Goal: Information Seeking & Learning: Learn about a topic

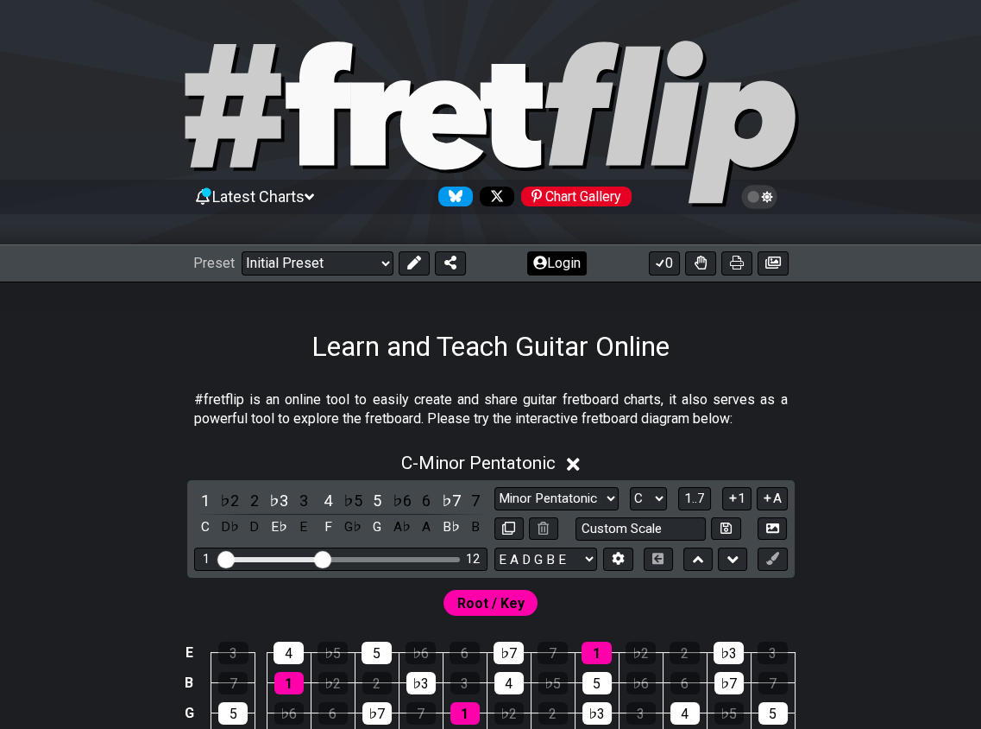
click at [575, 256] on button "Login" at bounding box center [557, 263] width 60 height 24
click at [539, 262] on icon at bounding box center [540, 263] width 14 height 14
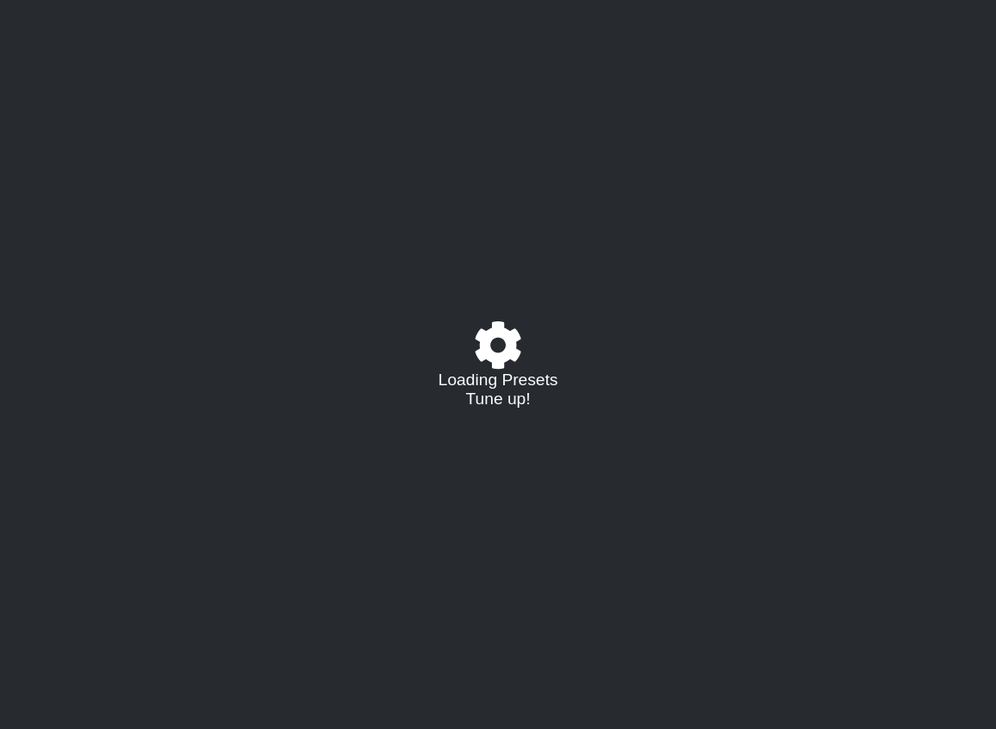
select select "C"
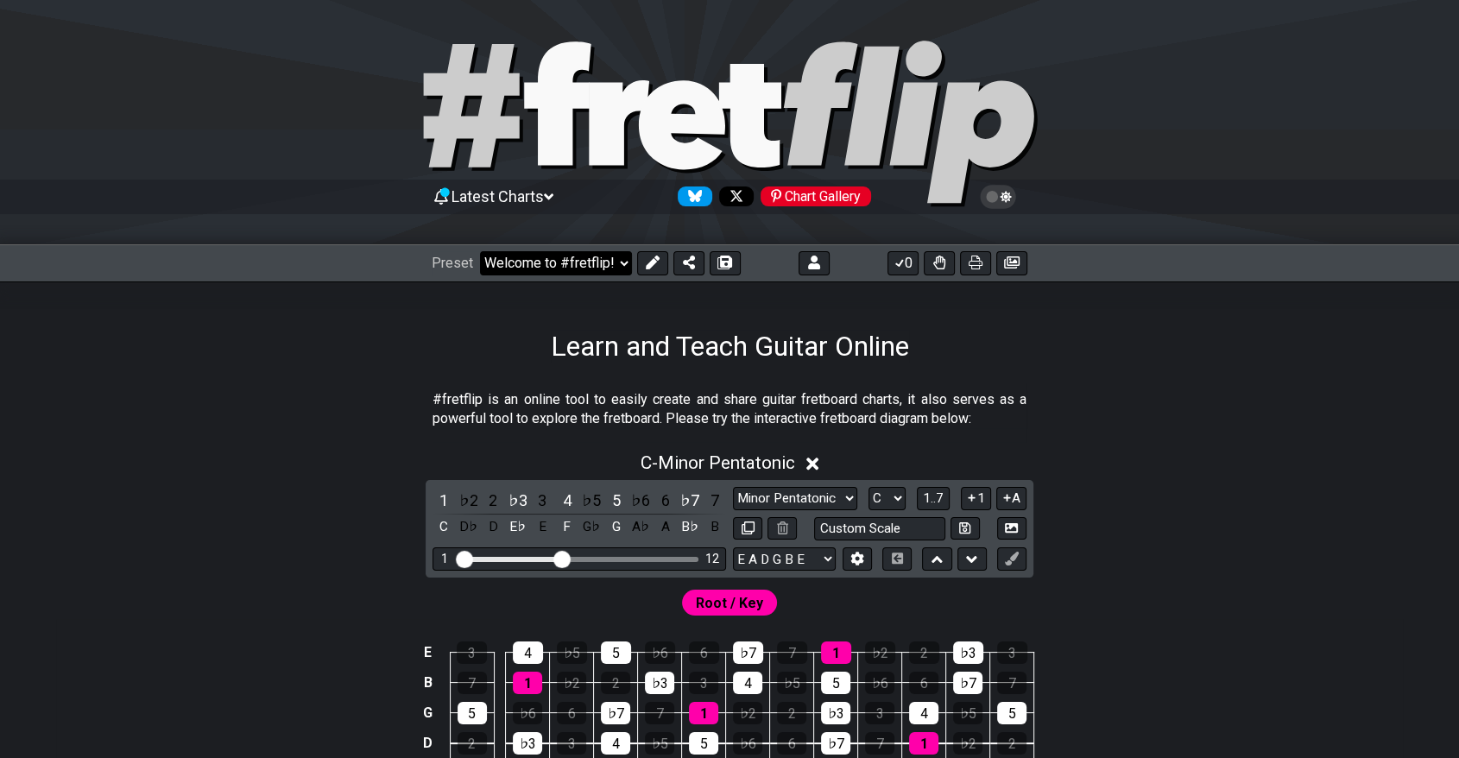
click at [581, 271] on select "Welcome to #fretflip! Initial Preset Custom Preset Major Triad Arpeggios Minor …" at bounding box center [556, 263] width 152 height 24
click at [480, 251] on select "Welcome to #fretflip! Initial Preset Custom Preset Major Triad Arpeggios Minor …" at bounding box center [556, 263] width 152 height 24
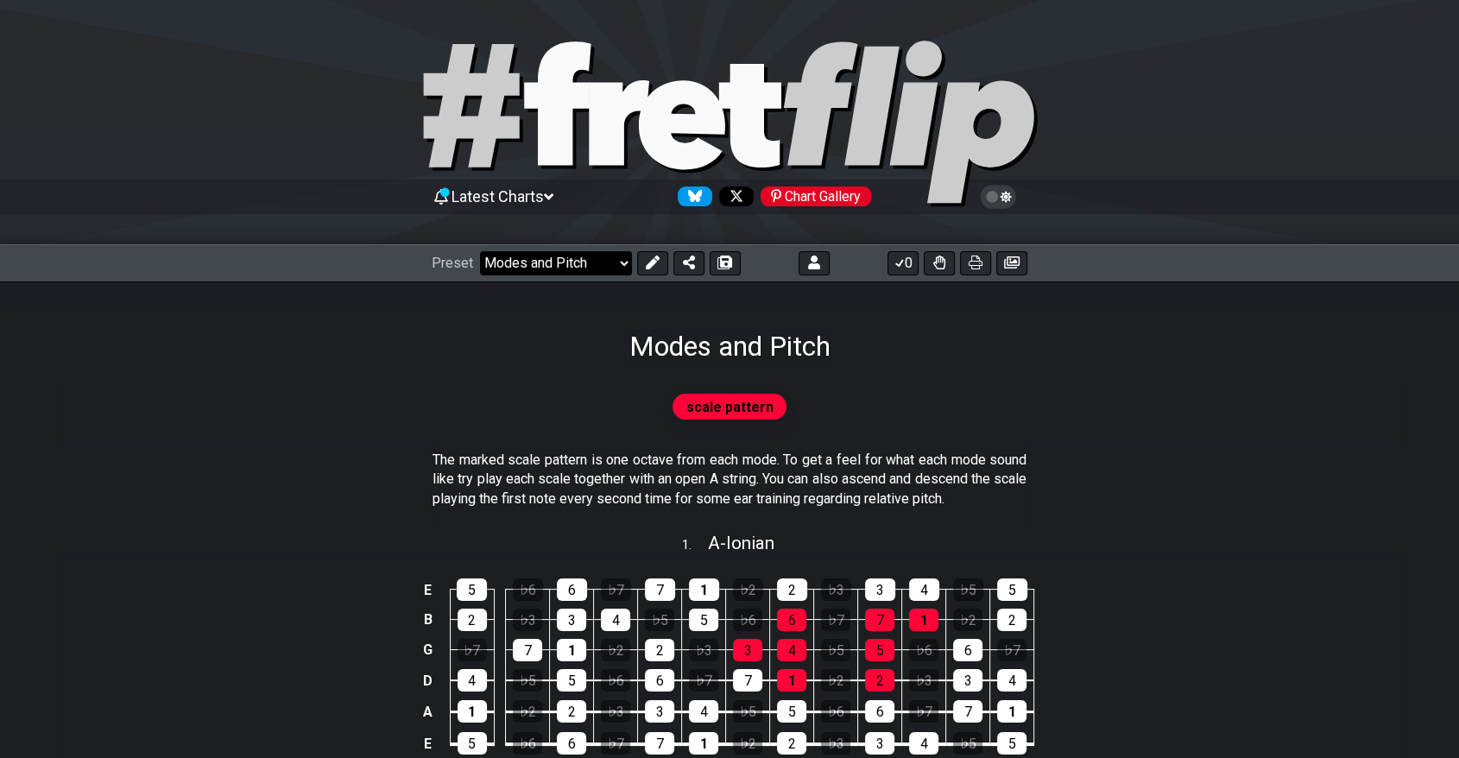
click at [584, 265] on select "Welcome to #fretflip! Initial Preset Custom Preset Major Triad Arpeggios Minor …" at bounding box center [556, 263] width 152 height 24
click at [480, 251] on select "Welcome to #fretflip! Initial Preset Custom Preset Major Triad Arpeggios Minor …" at bounding box center [556, 263] width 152 height 24
select select "/guitar-scales-generator"
select select "A"
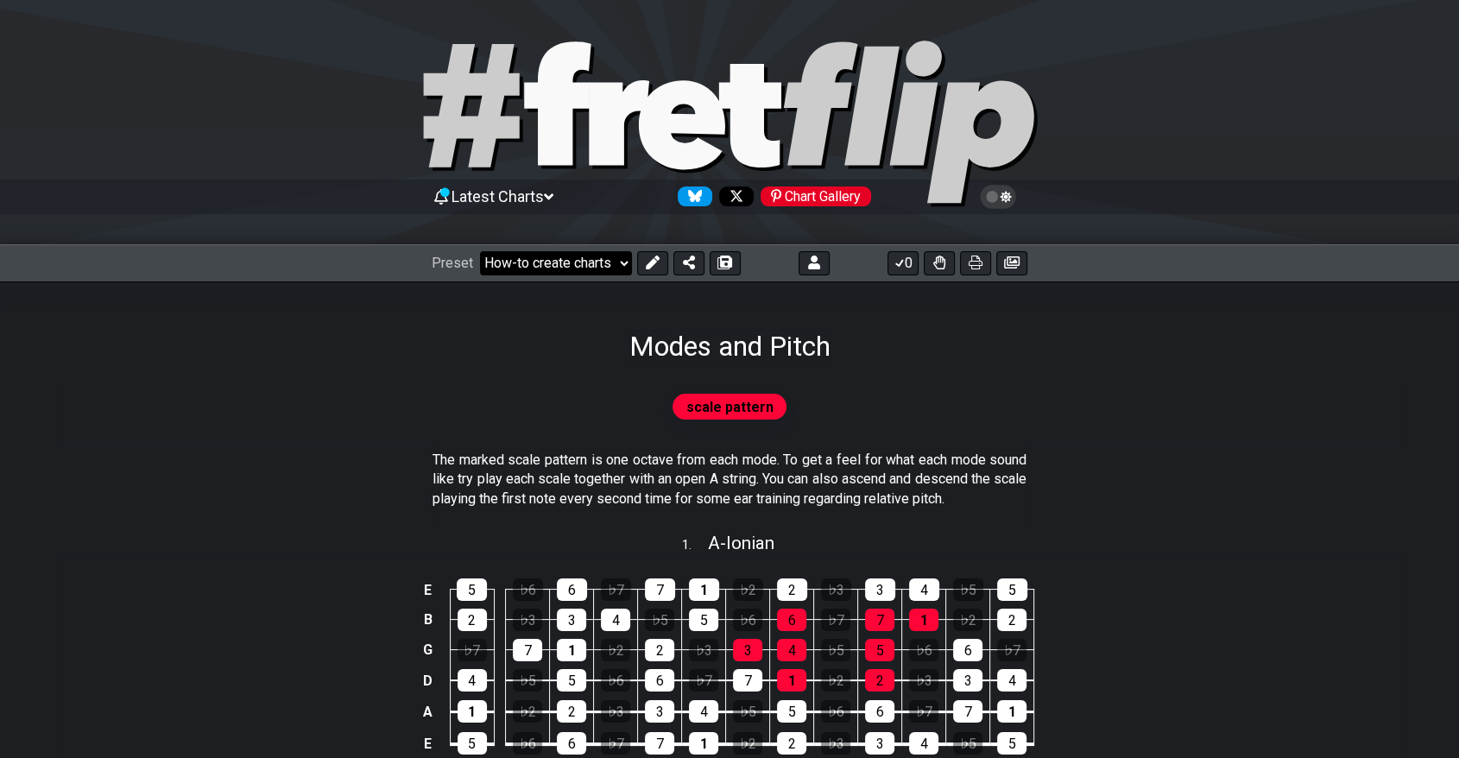
select select "A"
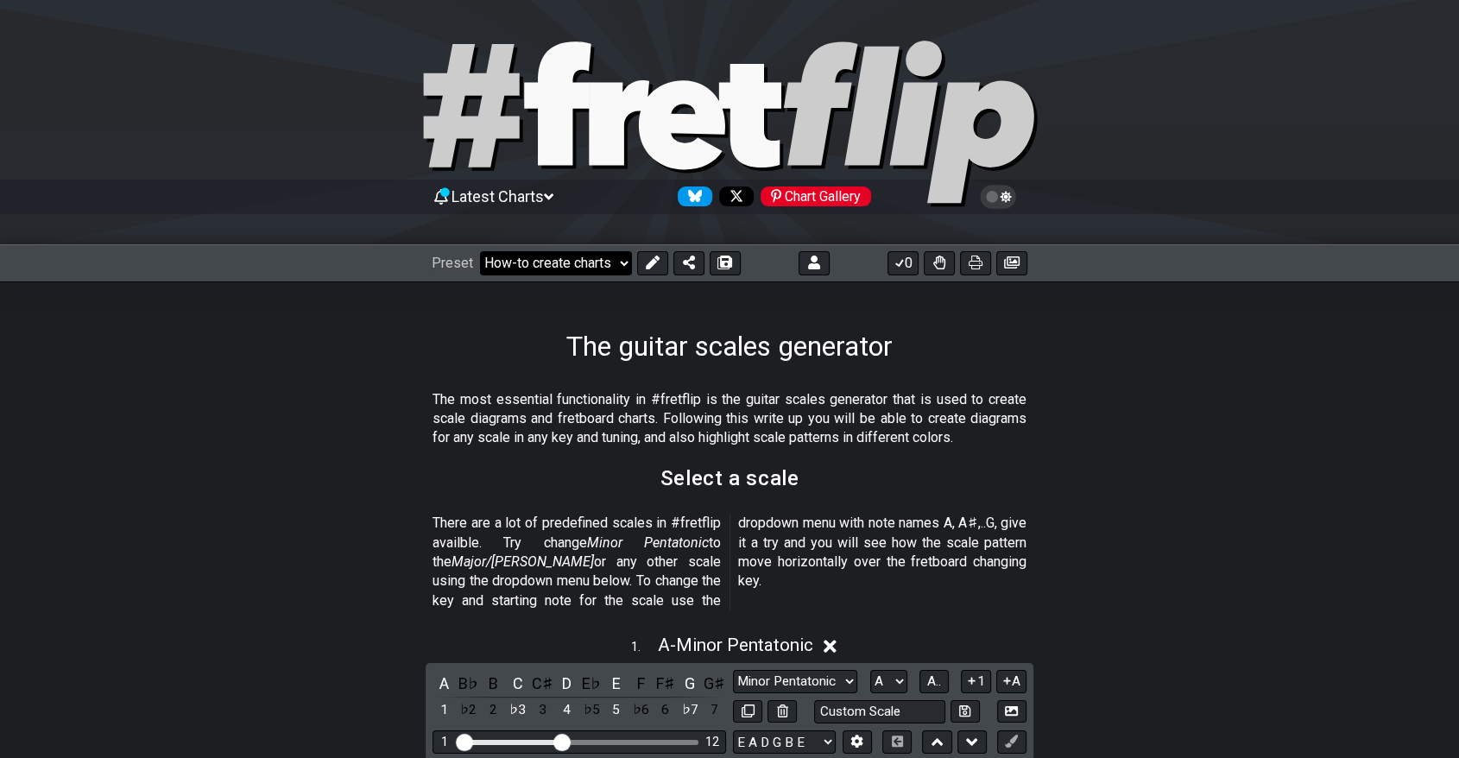
click at [615, 265] on select "Welcome to #fretflip! Initial Preset Custom Preset Major Triad Arpeggios Minor …" at bounding box center [556, 263] width 152 height 24
click at [480, 251] on select "Welcome to #fretflip! Initial Preset Custom Preset Major Triad Arpeggios Minor …" at bounding box center [556, 263] width 152 height 24
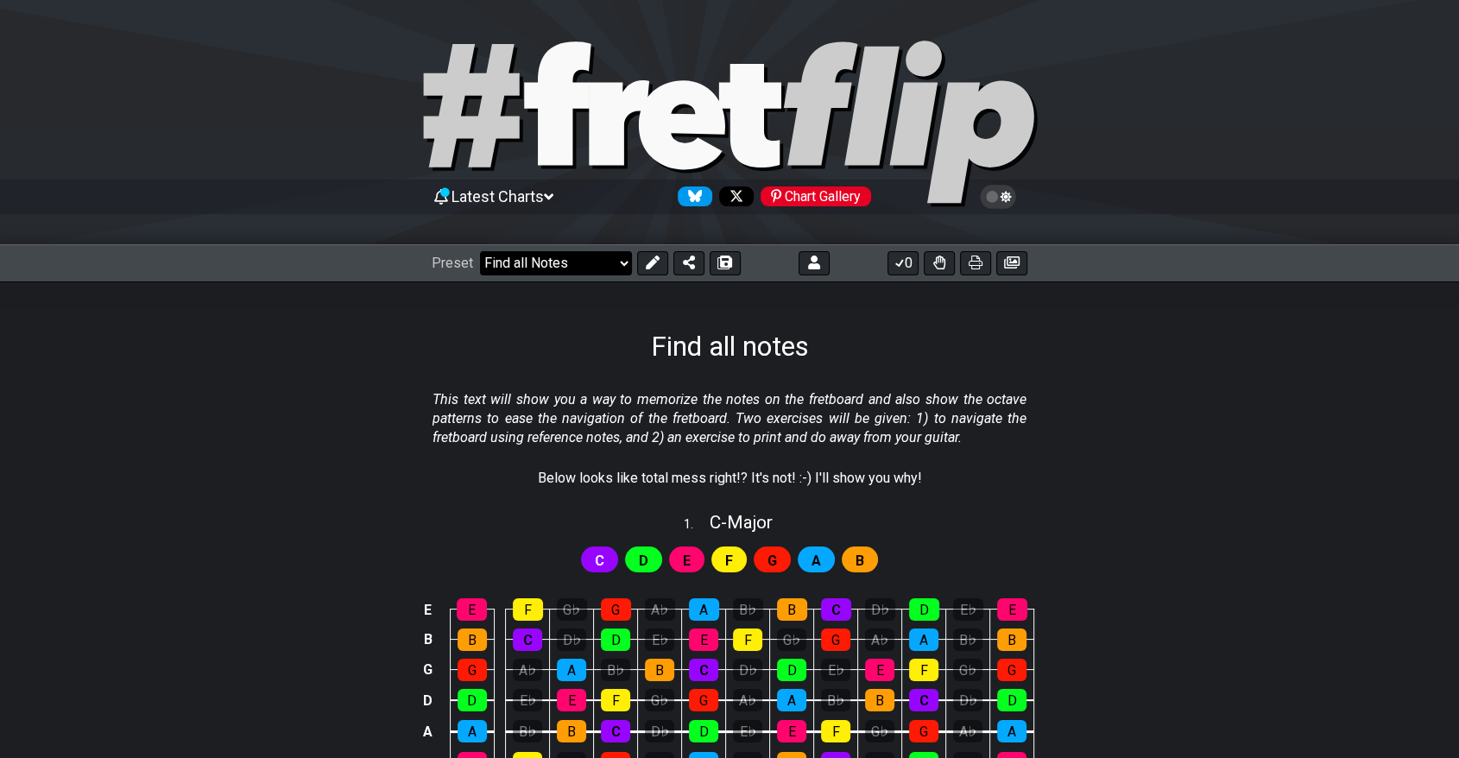
click at [552, 272] on select "Welcome to #fretflip! Initial Preset Custom Preset Major Triad Arpeggios Minor …" at bounding box center [556, 263] width 152 height 24
click at [480, 251] on select "Welcome to #fretflip! Initial Preset Custom Preset Major Triad Arpeggios Minor …" at bounding box center [556, 263] width 152 height 24
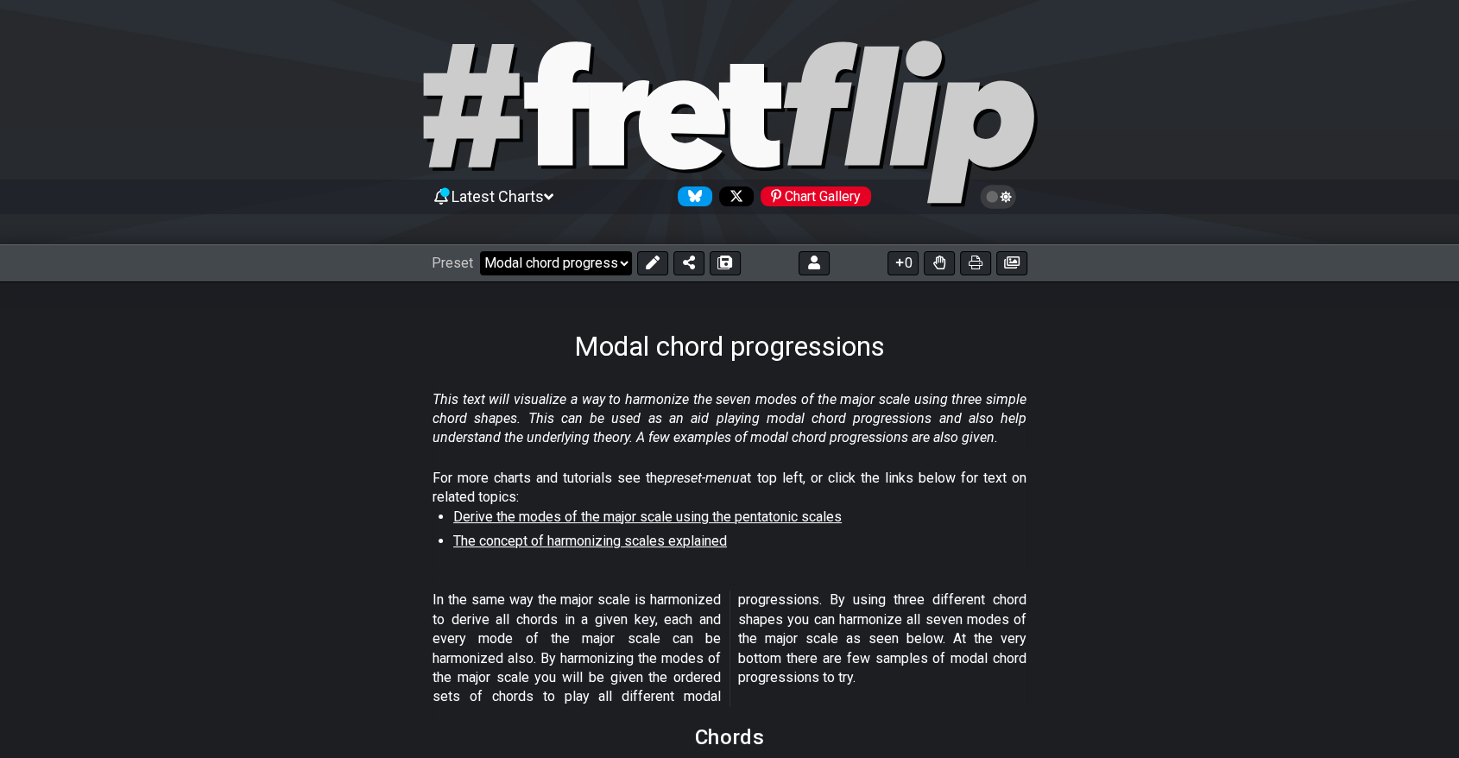
click at [538, 262] on select "Welcome to #fretflip! Initial Preset Custom Preset Major Triad Arpeggios Minor …" at bounding box center [556, 263] width 152 height 24
click at [480, 251] on select "Welcome to #fretflip! Initial Preset Custom Preset Major Triad Arpeggios Minor …" at bounding box center [556, 263] width 152 height 24
select select "/connect-pentatonic-boxes"
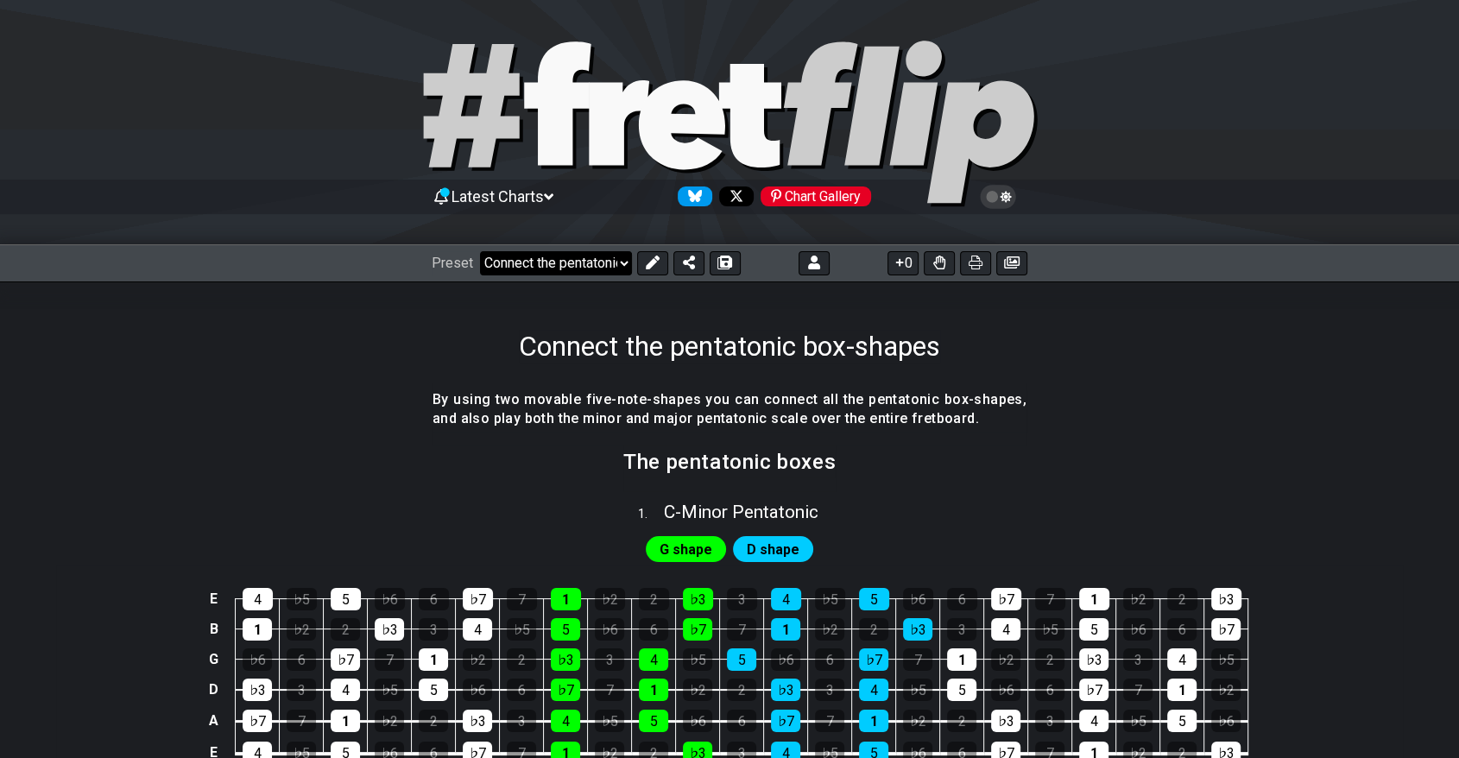
click at [589, 266] on select "Welcome to #fretflip! Initial Preset Custom Preset Major Triad Arpeggios Minor …" at bounding box center [556, 263] width 152 height 24
click at [480, 251] on select "Welcome to #fretflip! Initial Preset Custom Preset Major Triad Arpeggios Minor …" at bounding box center [556, 263] width 152 height 24
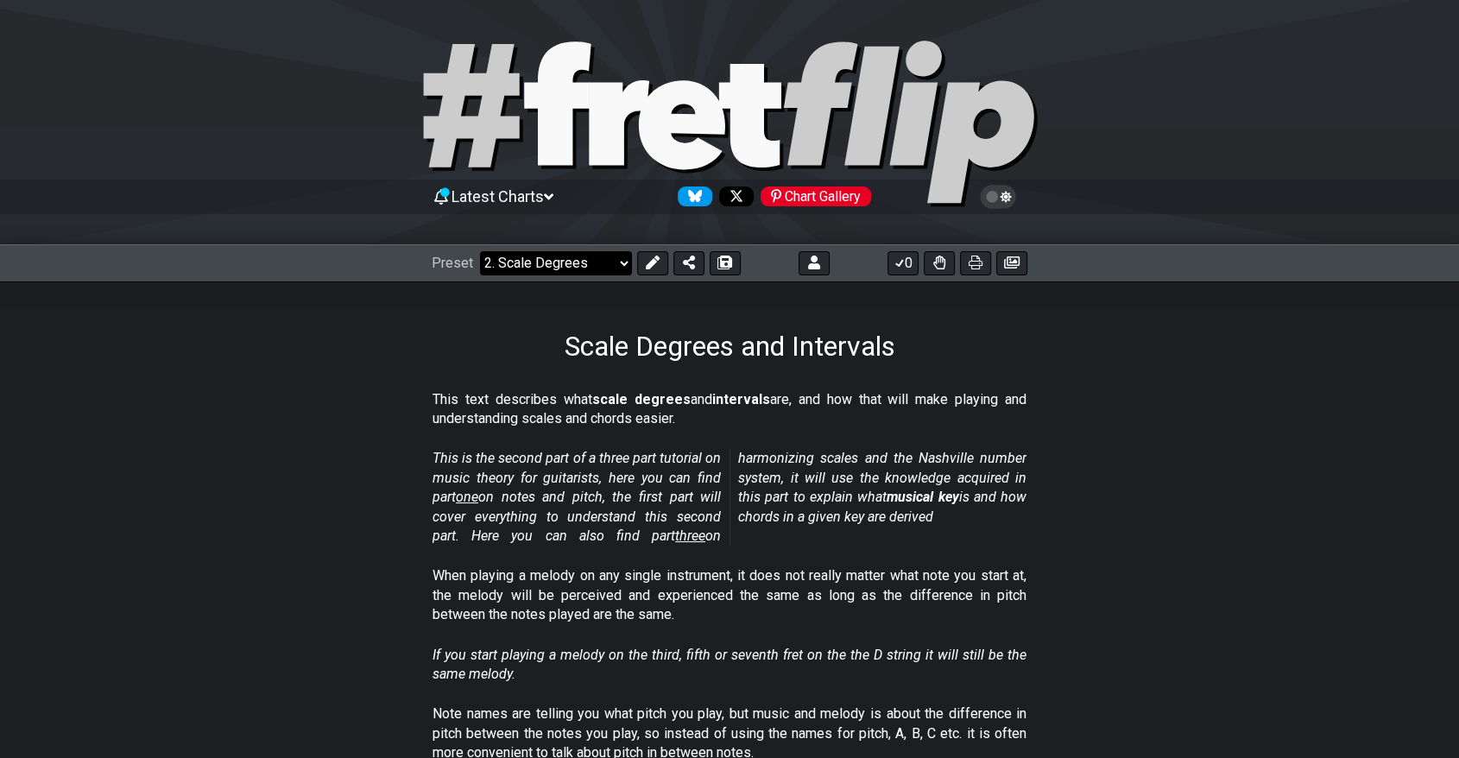
click at [563, 255] on select "Welcome to #fretflip! Initial Preset Custom Preset Major Triad Arpeggios Minor …" at bounding box center [556, 263] width 152 height 24
click at [480, 251] on select "Welcome to #fretflip! Initial Preset Custom Preset Major Triad Arpeggios Minor …" at bounding box center [556, 263] width 152 height 24
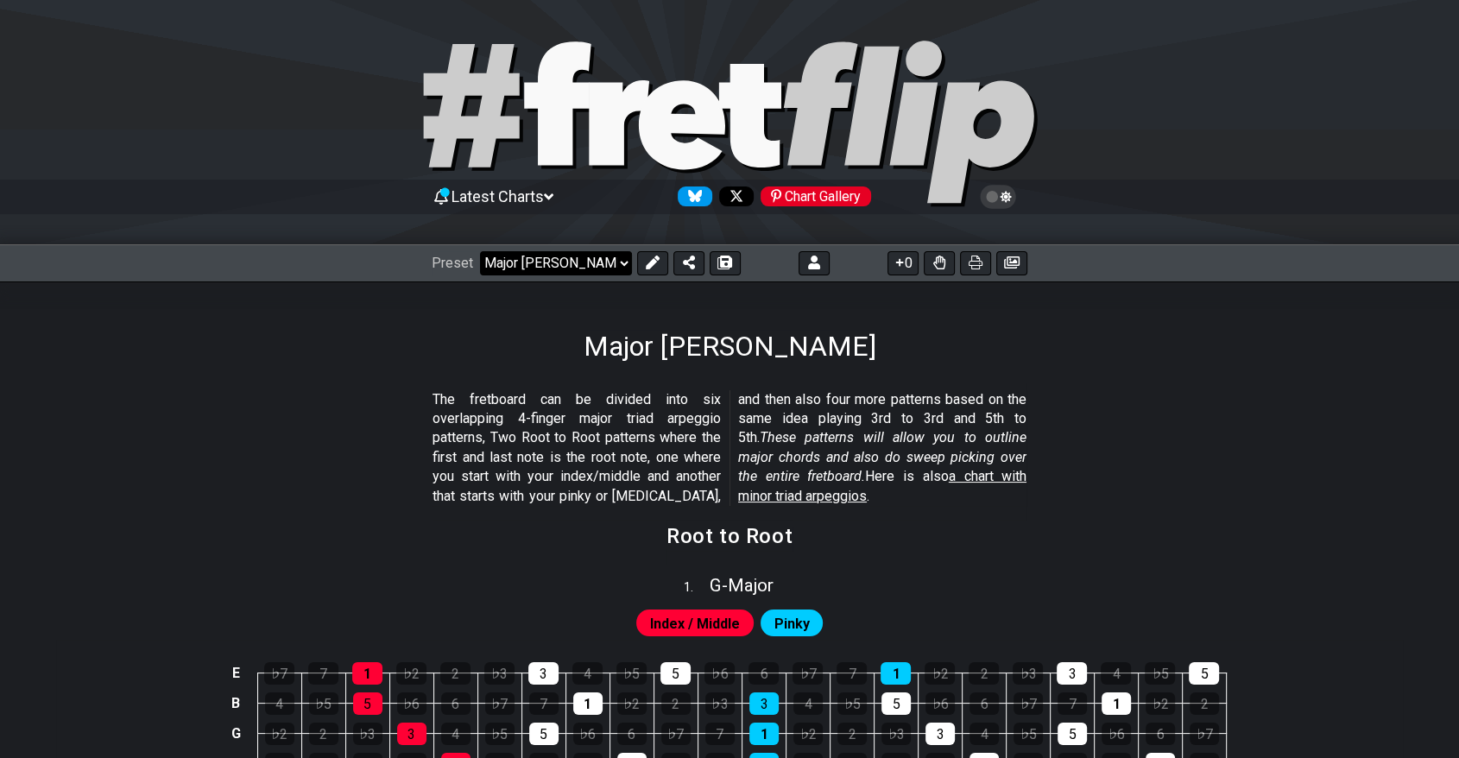
click at [504, 262] on select "Welcome to #fretflip! Initial Preset Custom Preset Major Triad Arpeggios Minor …" at bounding box center [556, 263] width 152 height 24
click at [480, 251] on select "Welcome to #fretflip! Initial Preset Custom Preset Major Triad Arpeggios Minor …" at bounding box center [556, 263] width 152 height 24
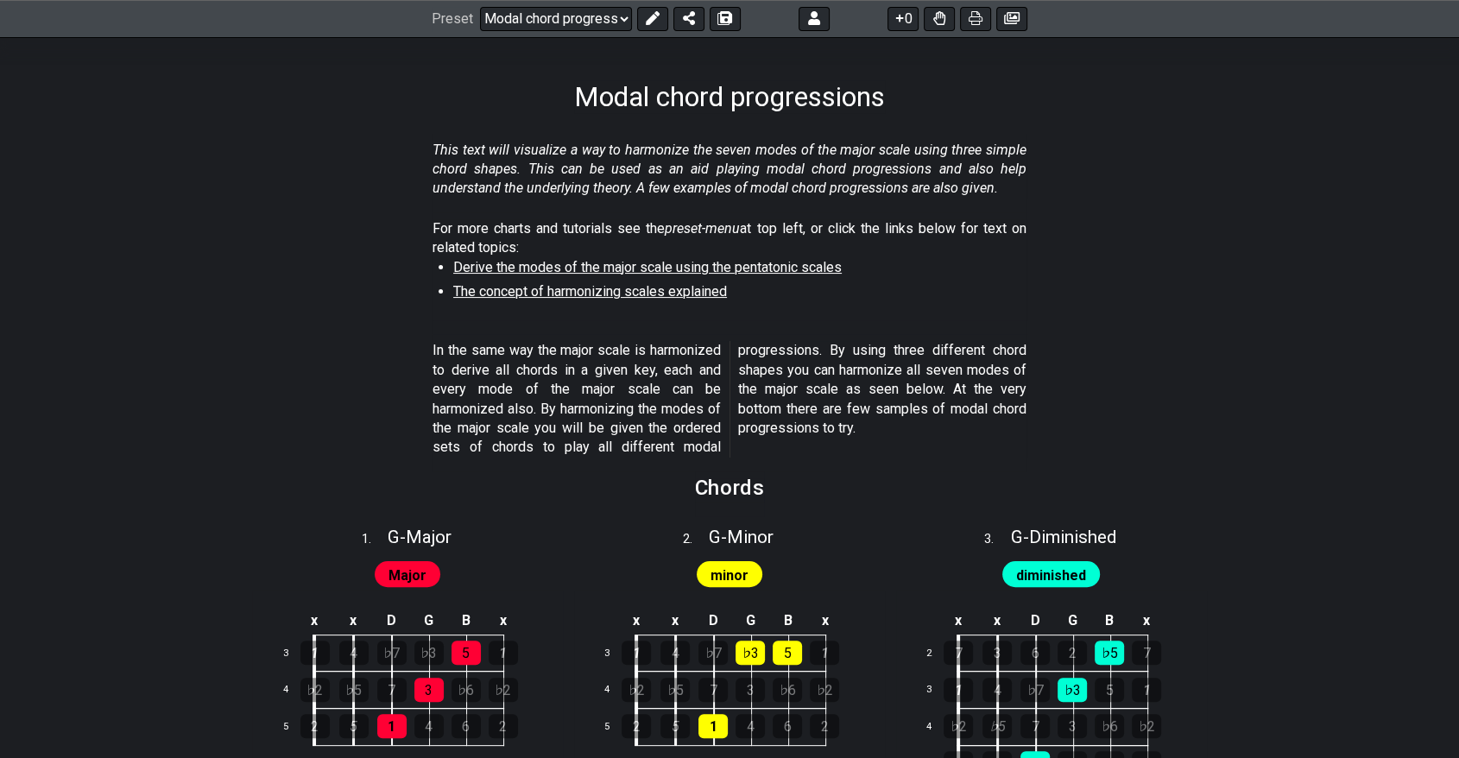
scroll to position [96, 0]
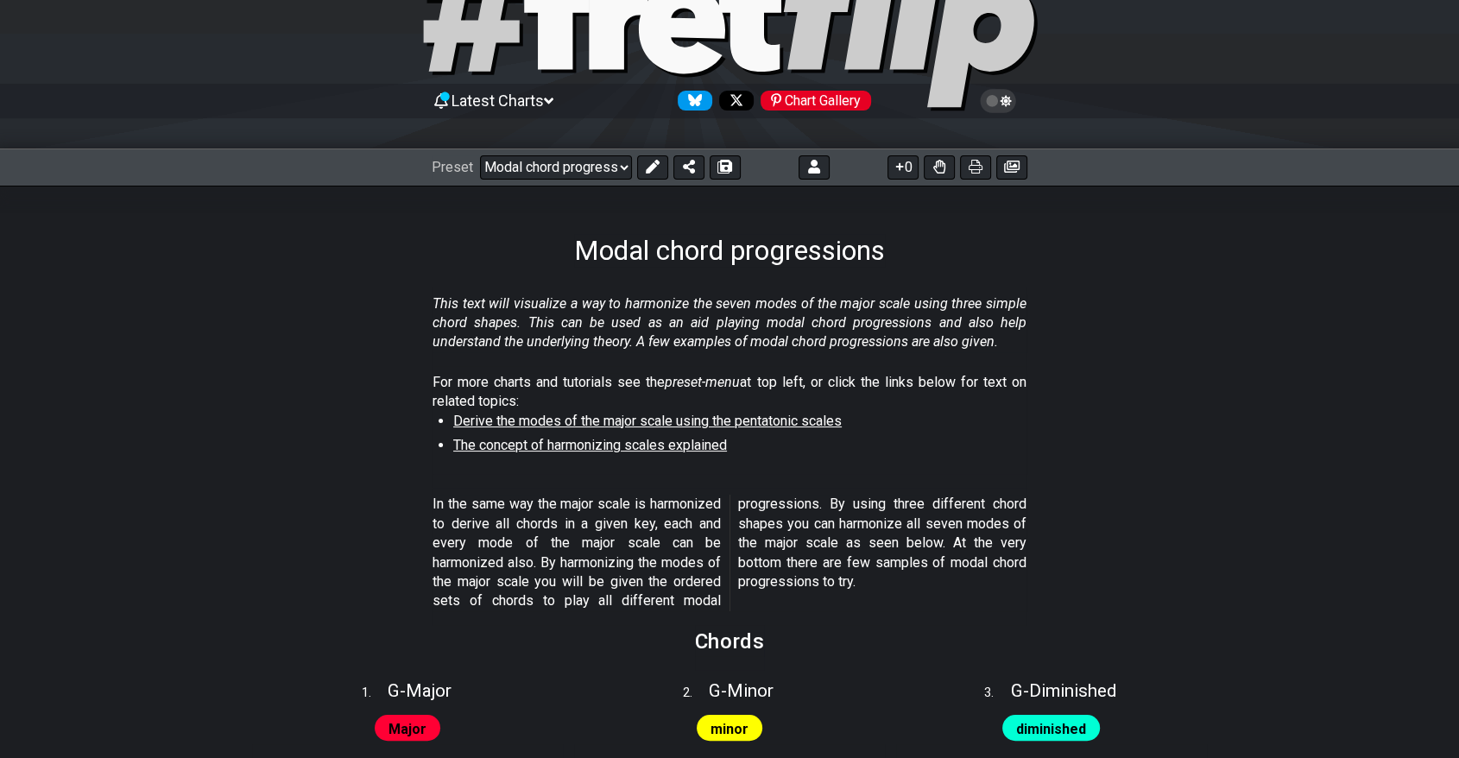
drag, startPoint x: 546, startPoint y: 445, endPoint x: 501, endPoint y: 510, distance: 79.3
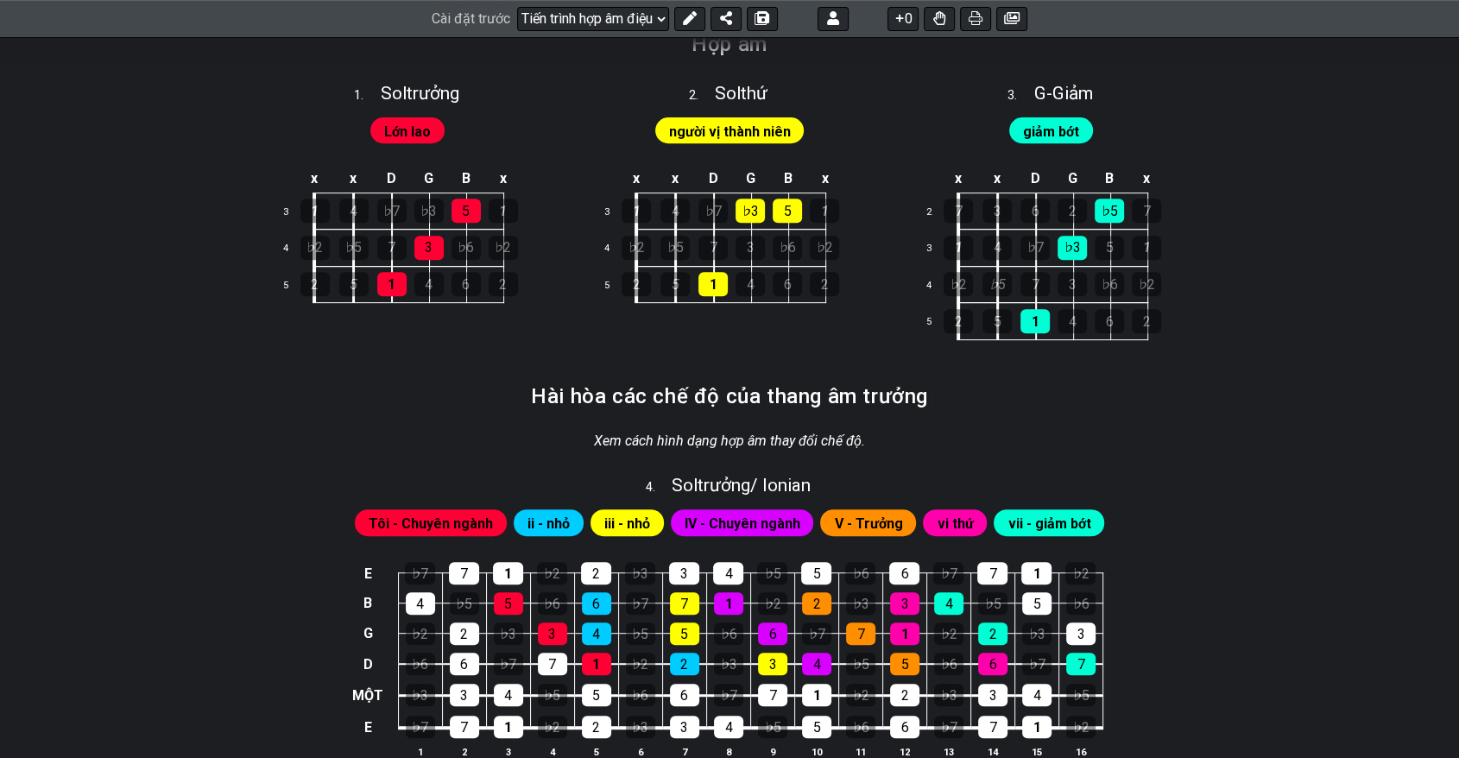
scroll to position [0, 0]
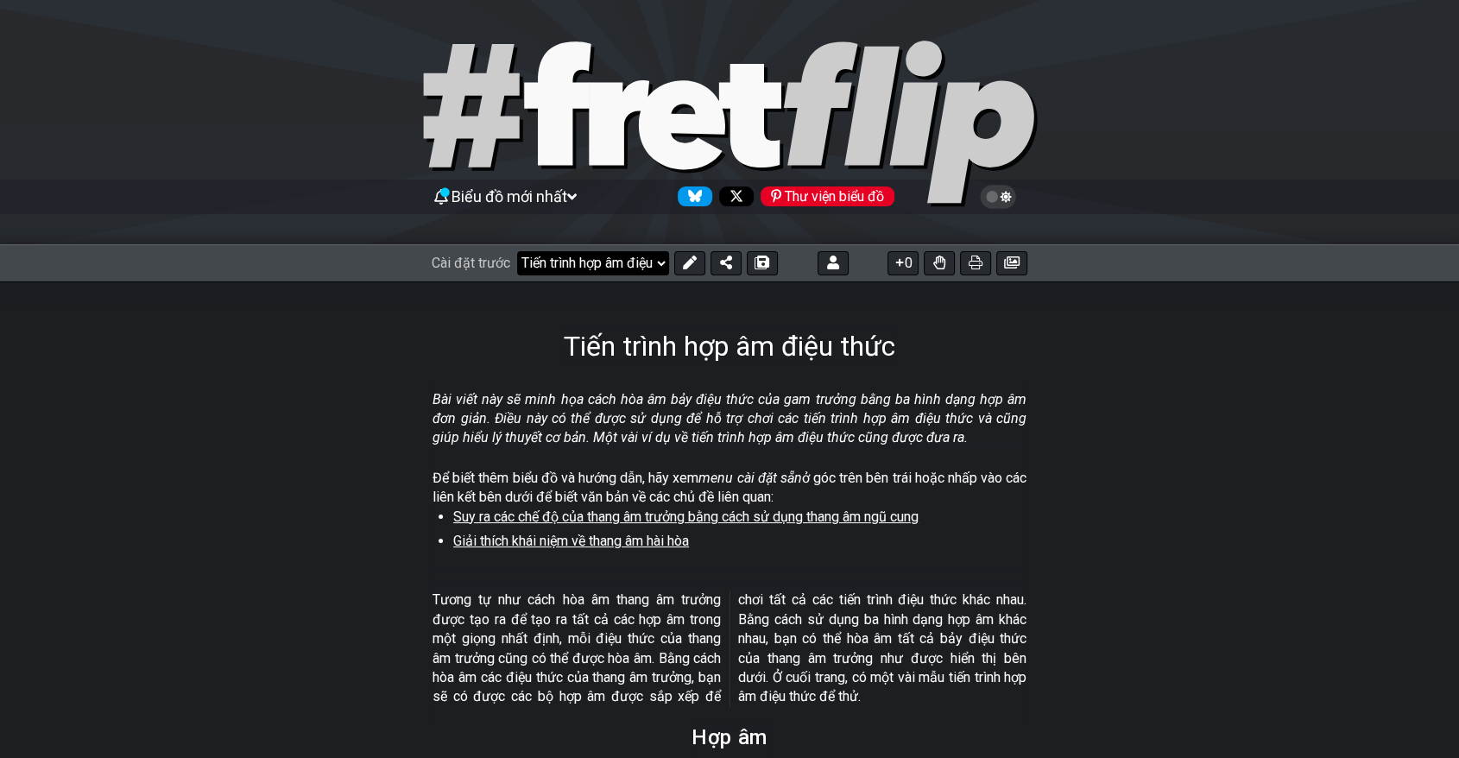
click at [599, 255] on select "Chào mừng đến với #fretflip! Cài đặt trước ban đầu Cài đặt trước tùy chỉnh Hợp …" at bounding box center [593, 263] width 152 height 24
click at [518, 251] on select "Chào mừng đến với #fretflip! Cài đặt trước ban đầu Cài đặt trước tùy chỉnh Hợp …" at bounding box center [593, 263] width 152 height 24
select select "/how-to-solo"
select select "C"
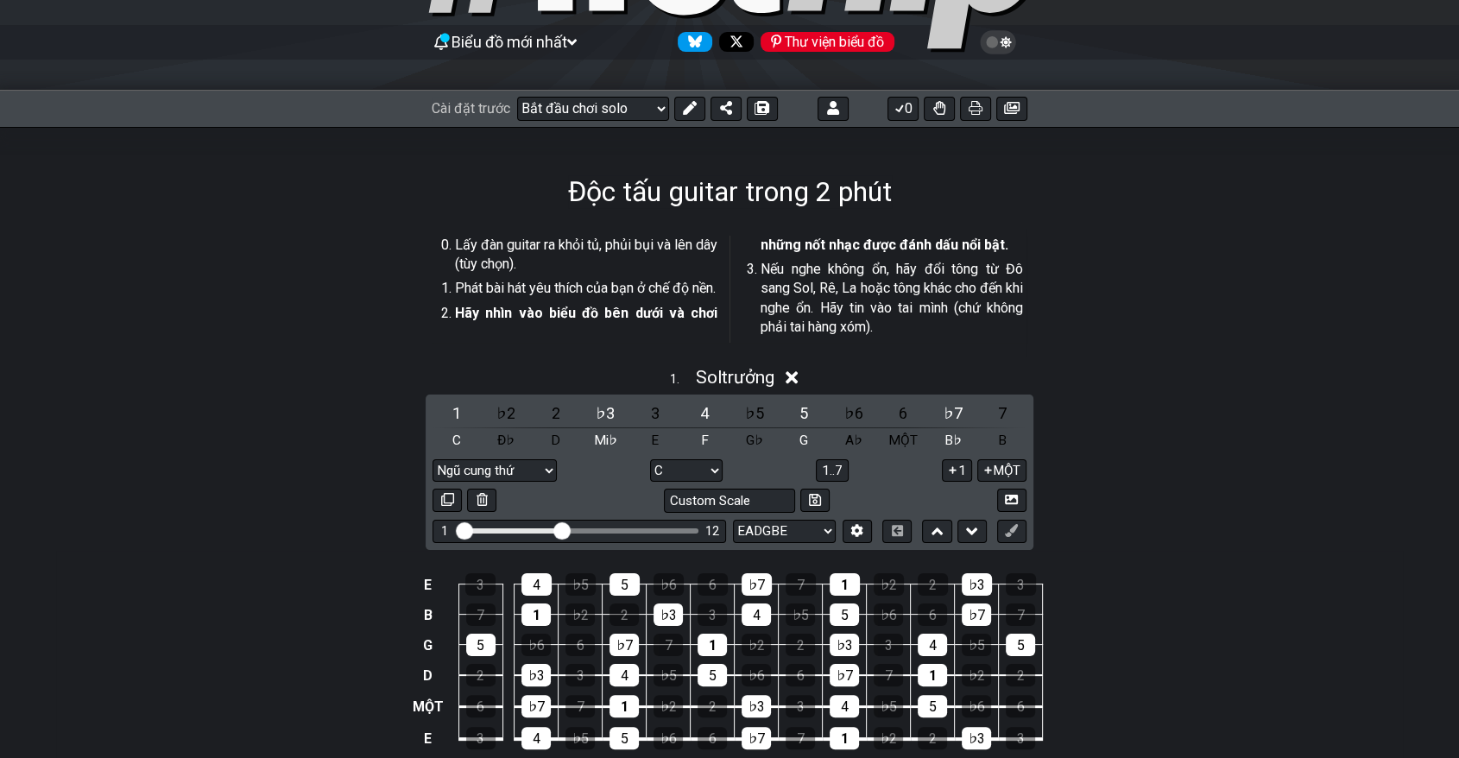
scroll to position [192, 0]
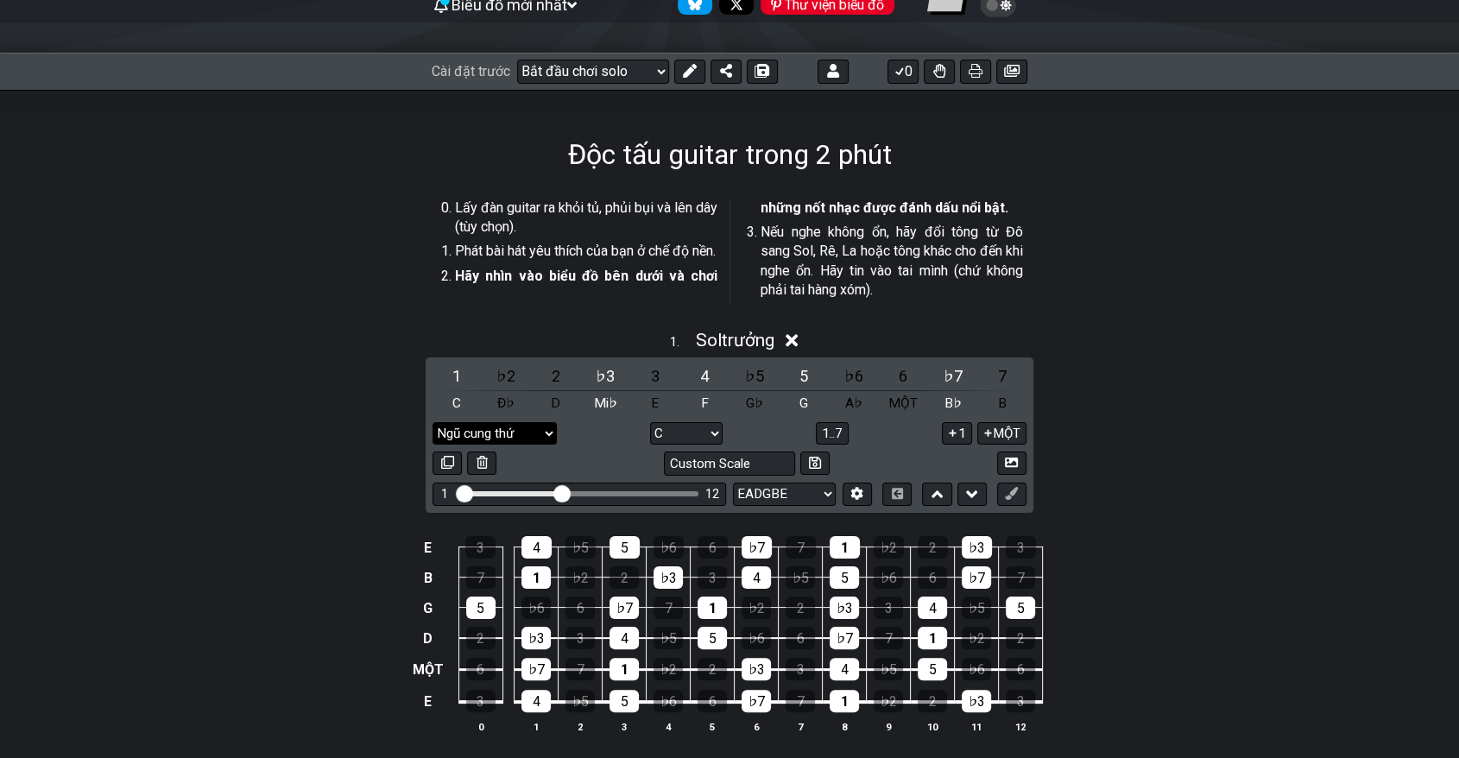
click at [504, 445] on select "Ngũ cung thứ Rễ Ngũ cung thứ Ngũ cung trưởng Blues nhỏ Nhạc Blues chính Chính /…" at bounding box center [494, 433] width 124 height 23
click at [185, 425] on div "1 . Sol trưởng ​ 1 ♭2 2 ♭3 3 4 ♭5 5 ♭6 6 ♭7 7 C Đ♭ D Mi♭ E F G♭ G A♭ MỘT B♭ B N…" at bounding box center [729, 538] width 1347 height 438
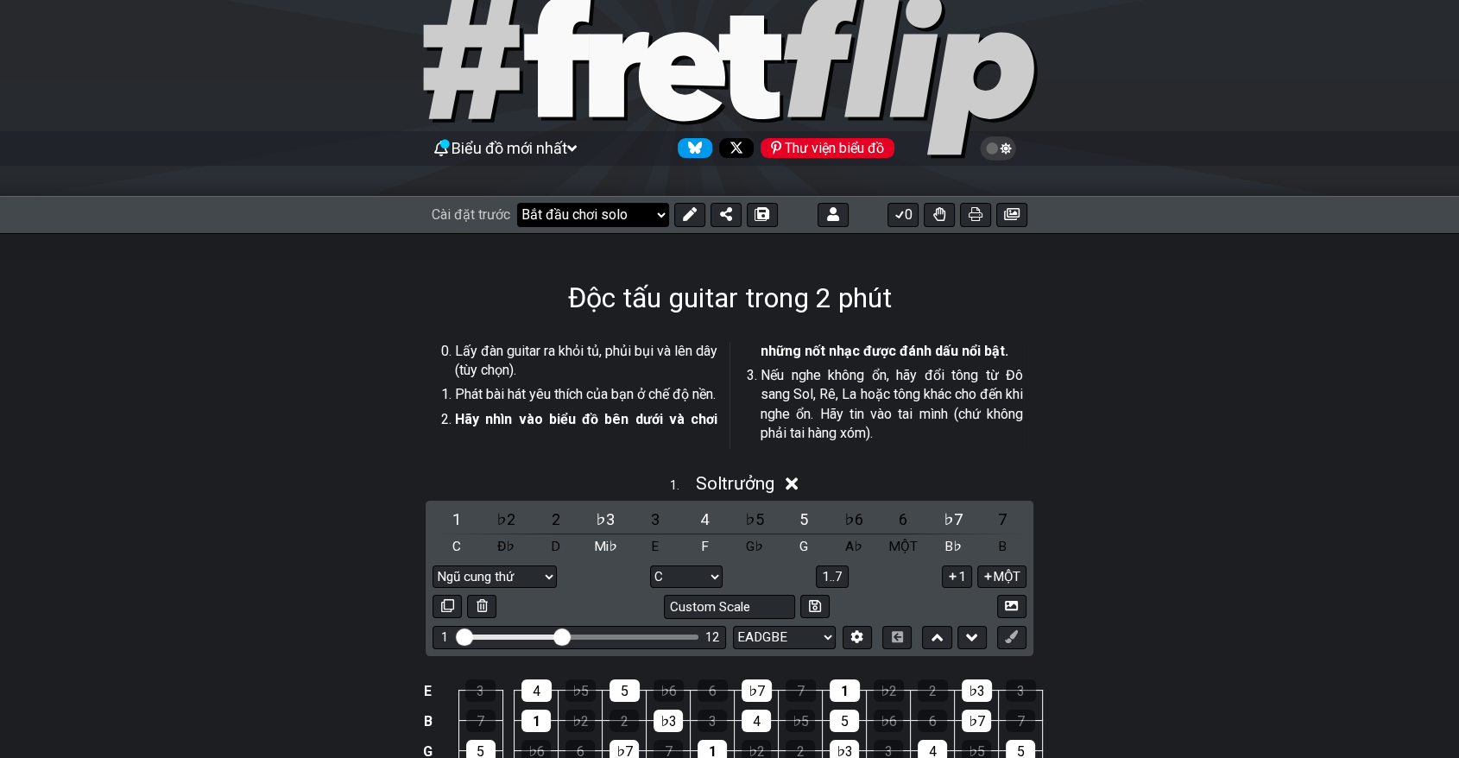
scroll to position [0, 0]
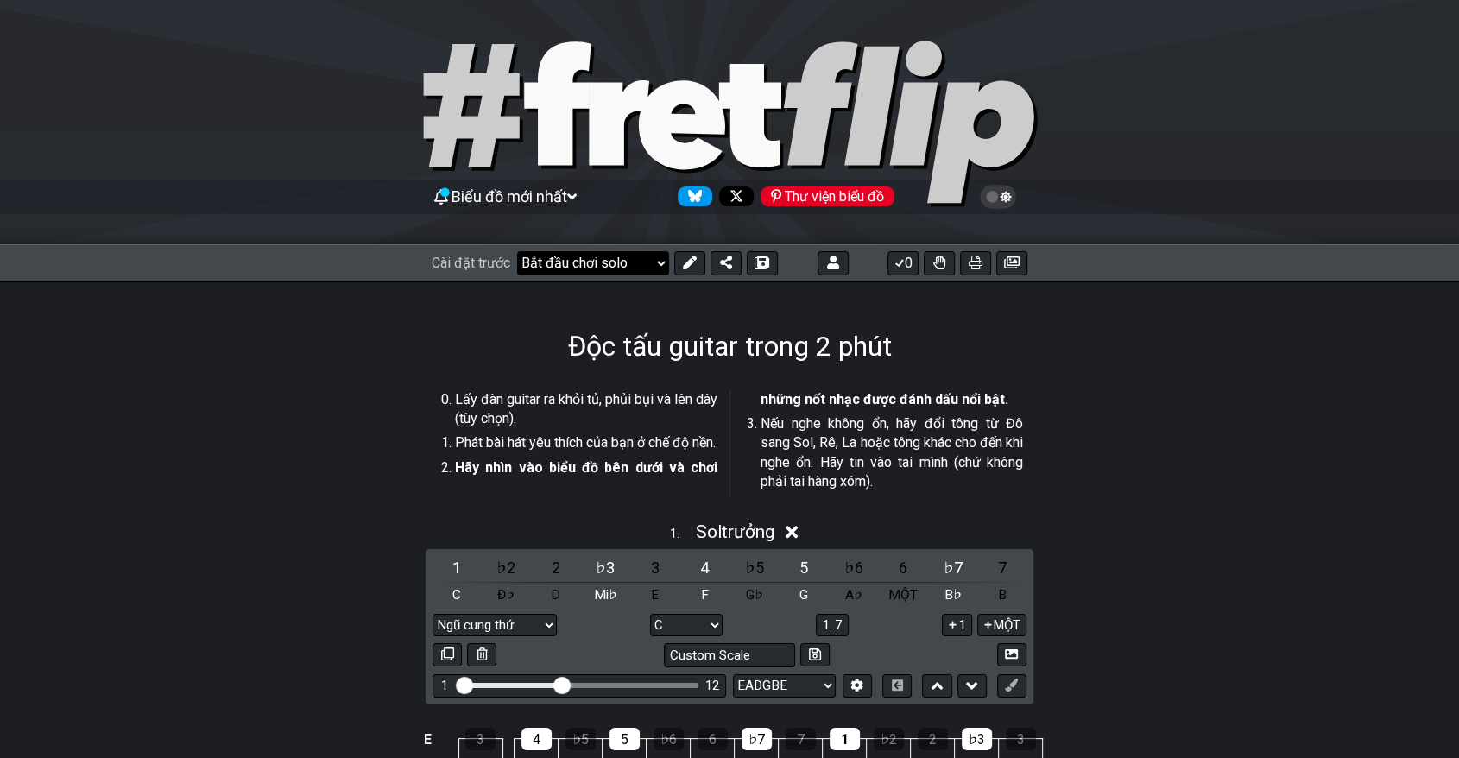
click at [542, 260] on select "Chào mừng đến với #fretflip! Cài đặt trước ban đầu Cài đặt trước tùy chỉnh Hợp …" at bounding box center [593, 263] width 152 height 24
click at [518, 251] on select "Chào mừng đến với #fretflip! Cài đặt trước ban đầu Cài đặt trước tùy chỉnh Hợp …" at bounding box center [593, 263] width 152 height 24
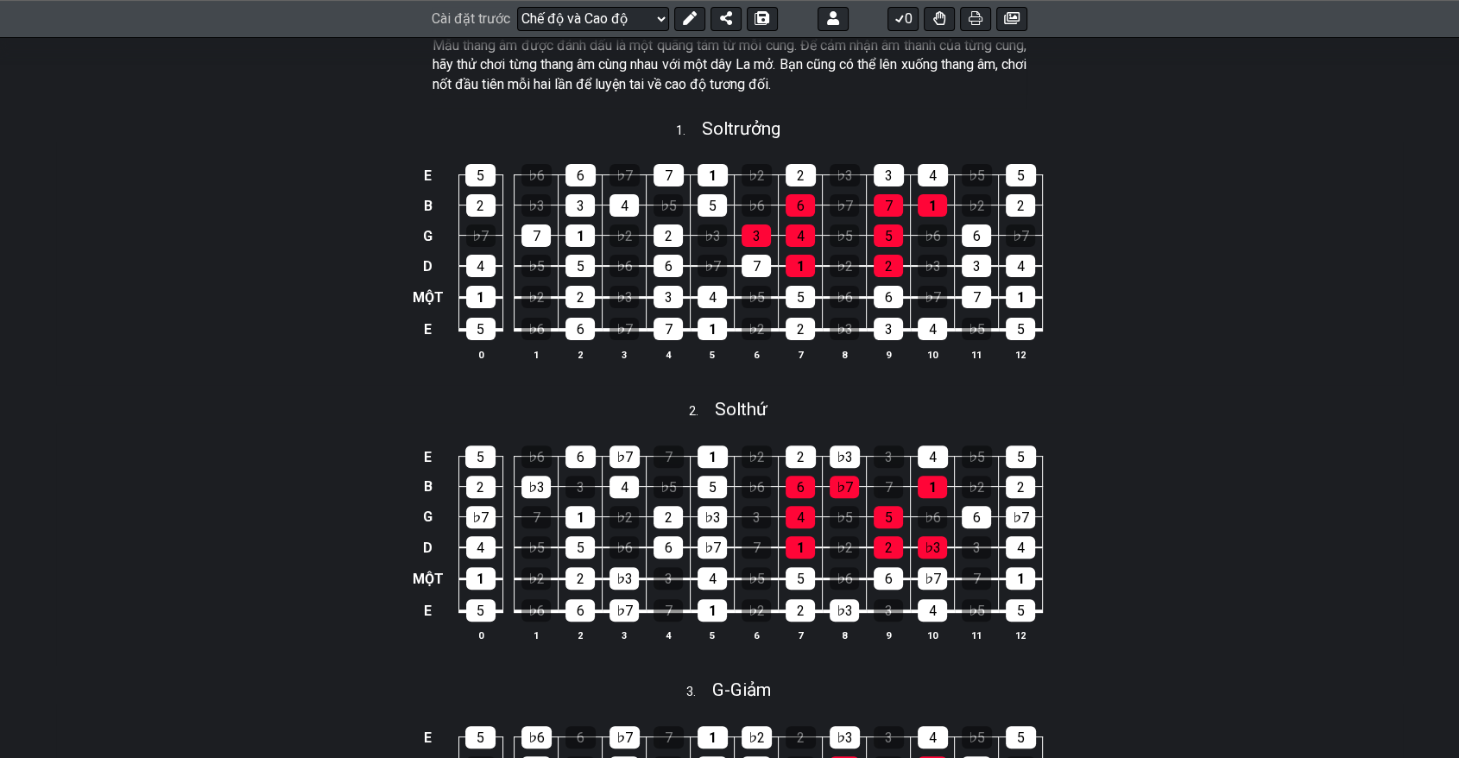
scroll to position [192, 0]
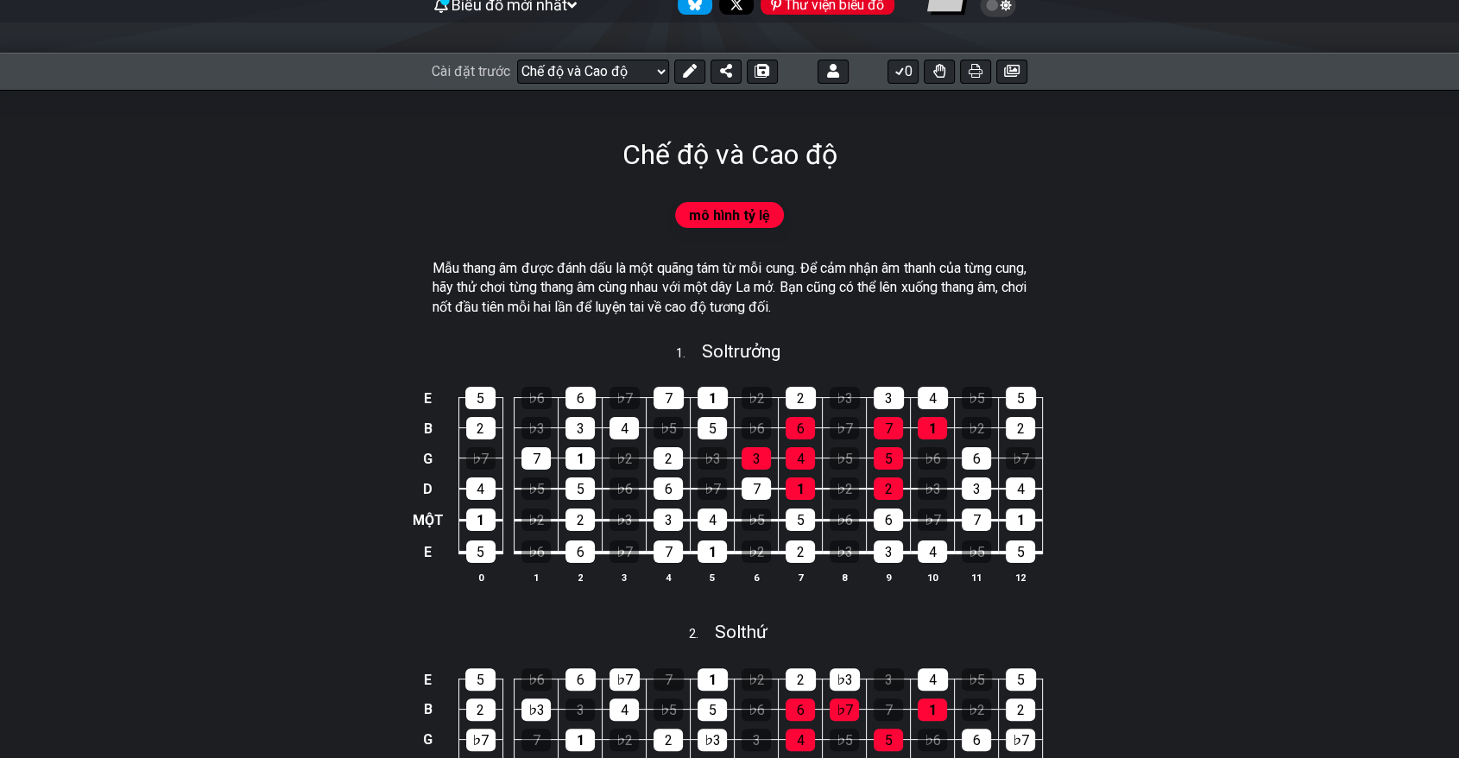
click at [587, 84] on div "Cài đặt trước Chào mừng đến với #fretflip! Cài đặt trước ban đầu Cài đặt trước …" at bounding box center [729, 72] width 1459 height 38
drag, startPoint x: 598, startPoint y: 73, endPoint x: 598, endPoint y: 82, distance: 9.5
click at [598, 73] on select "Chào mừng đến với #fretflip! Cài đặt trước ban đầu Cài đặt trước tùy chỉnh Hợp …" at bounding box center [593, 72] width 152 height 24
click at [518, 60] on select "Chào mừng đến với #fretflip! Cài đặt trước ban đầu Cài đặt trước tùy chỉnh Hợp …" at bounding box center [593, 72] width 152 height 24
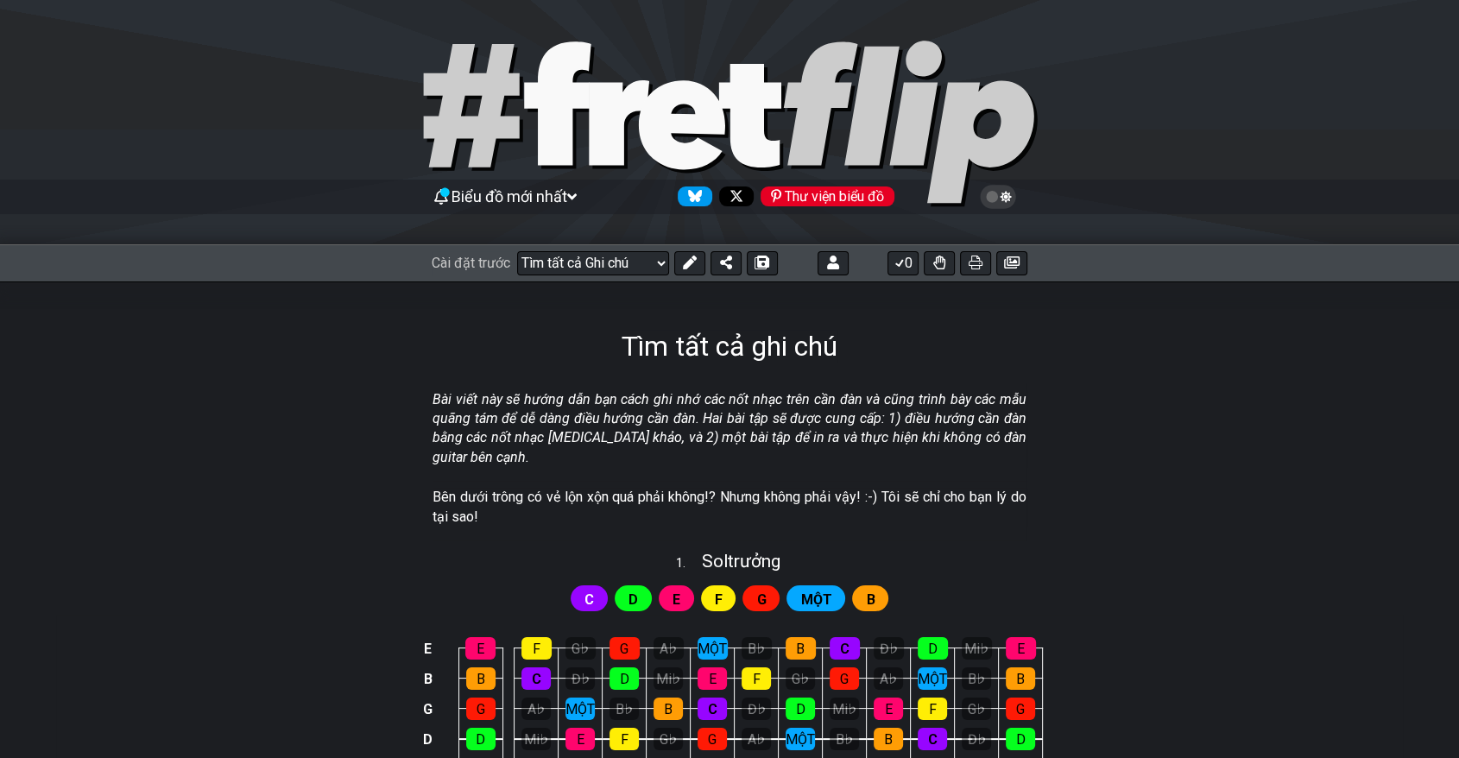
click at [587, 276] on div "Cài đặt trước Chào mừng đến với #fretflip! Cài đặt trước ban đầu Cài đặt trước …" at bounding box center [729, 263] width 1459 height 38
click at [595, 266] on select "Chào mừng đến với #fretflip! Cài đặt trước ban đầu Cài đặt trước tùy chỉnh Hợp …" at bounding box center [593, 263] width 152 height 24
click at [518, 251] on select "Chào mừng đến với #fretflip! Cài đặt trước ban đầu Cài đặt trước tùy chỉnh Hợp …" at bounding box center [593, 263] width 152 height 24
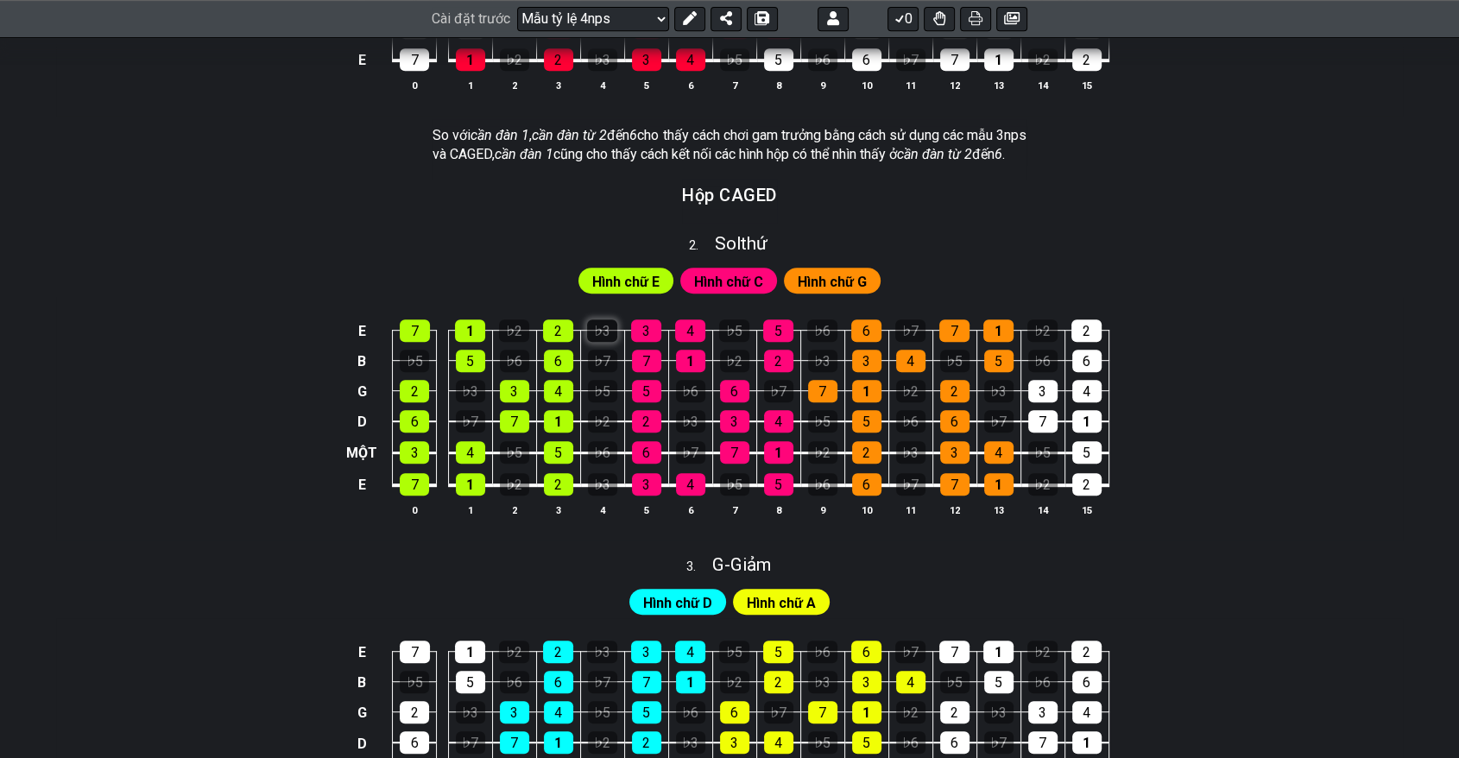
scroll to position [40, 0]
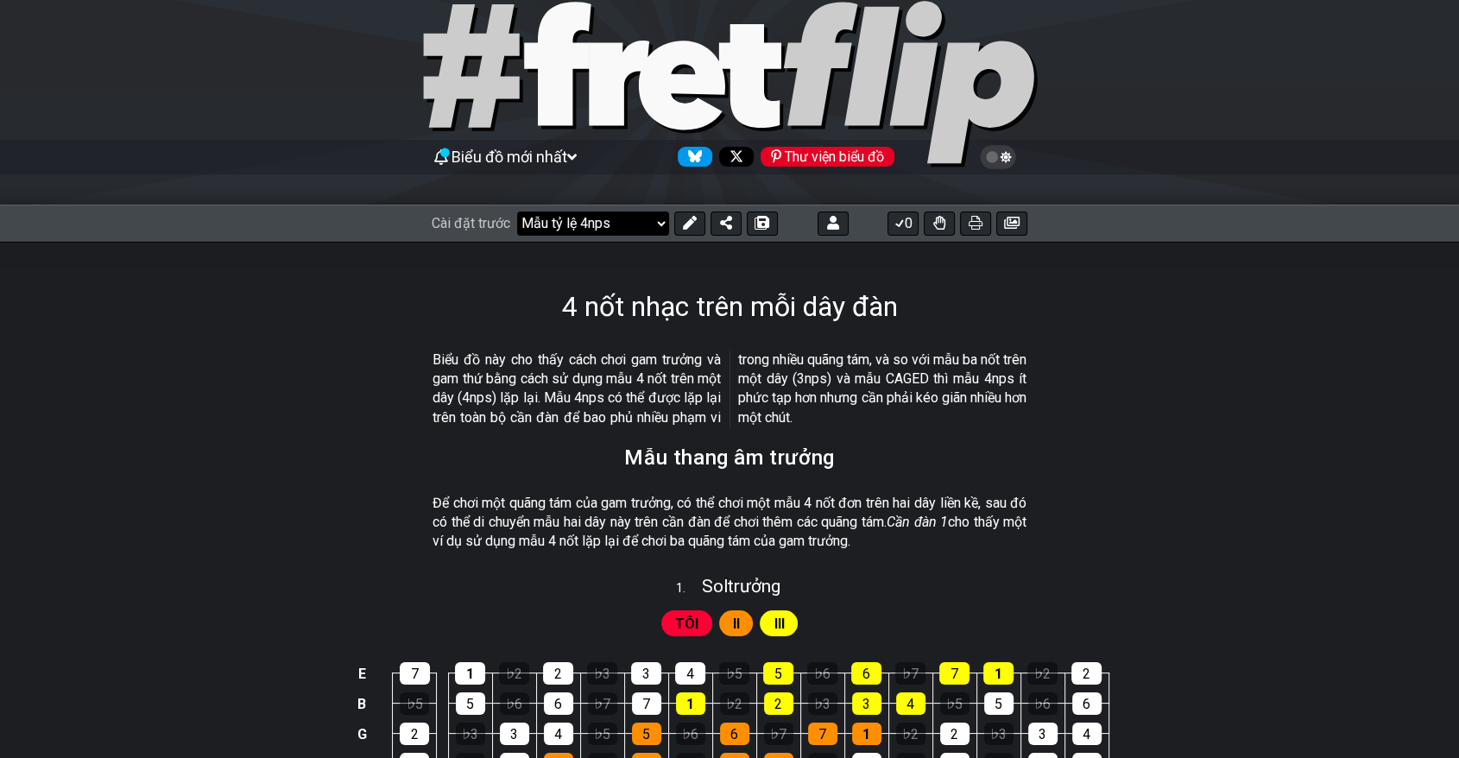
click at [538, 220] on select "Chào mừng đến với #fretflip! Cài đặt trước ban đầu Cài đặt trước tùy chỉnh Hợp …" at bounding box center [593, 223] width 152 height 24
click at [559, 162] on font "Biểu đồ mới nhất" at bounding box center [509, 157] width 116 height 18
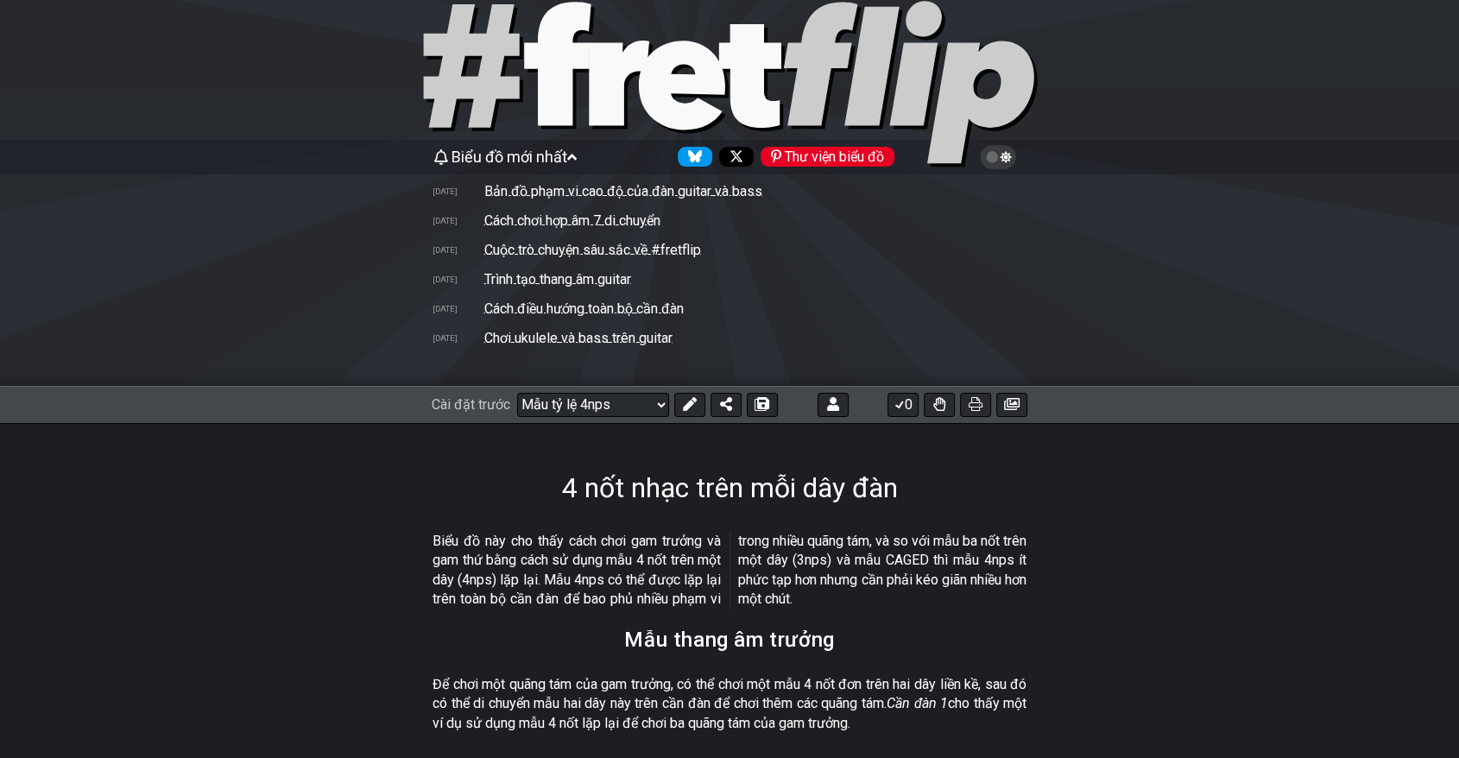
click at [633, 194] on font "Bản đồ phạm vi cao độ của đàn guitar và bass" at bounding box center [623, 191] width 278 height 16
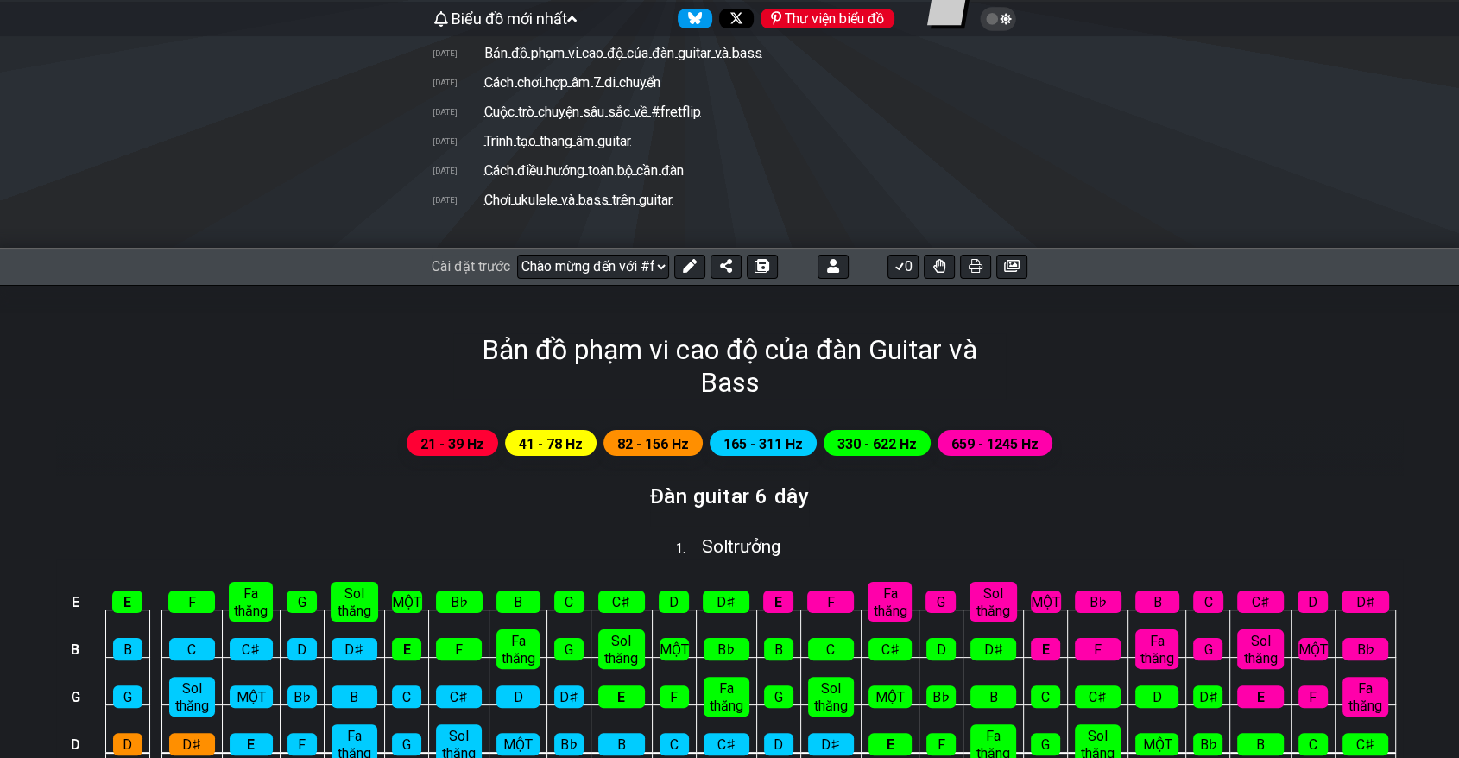
scroll to position [136, 0]
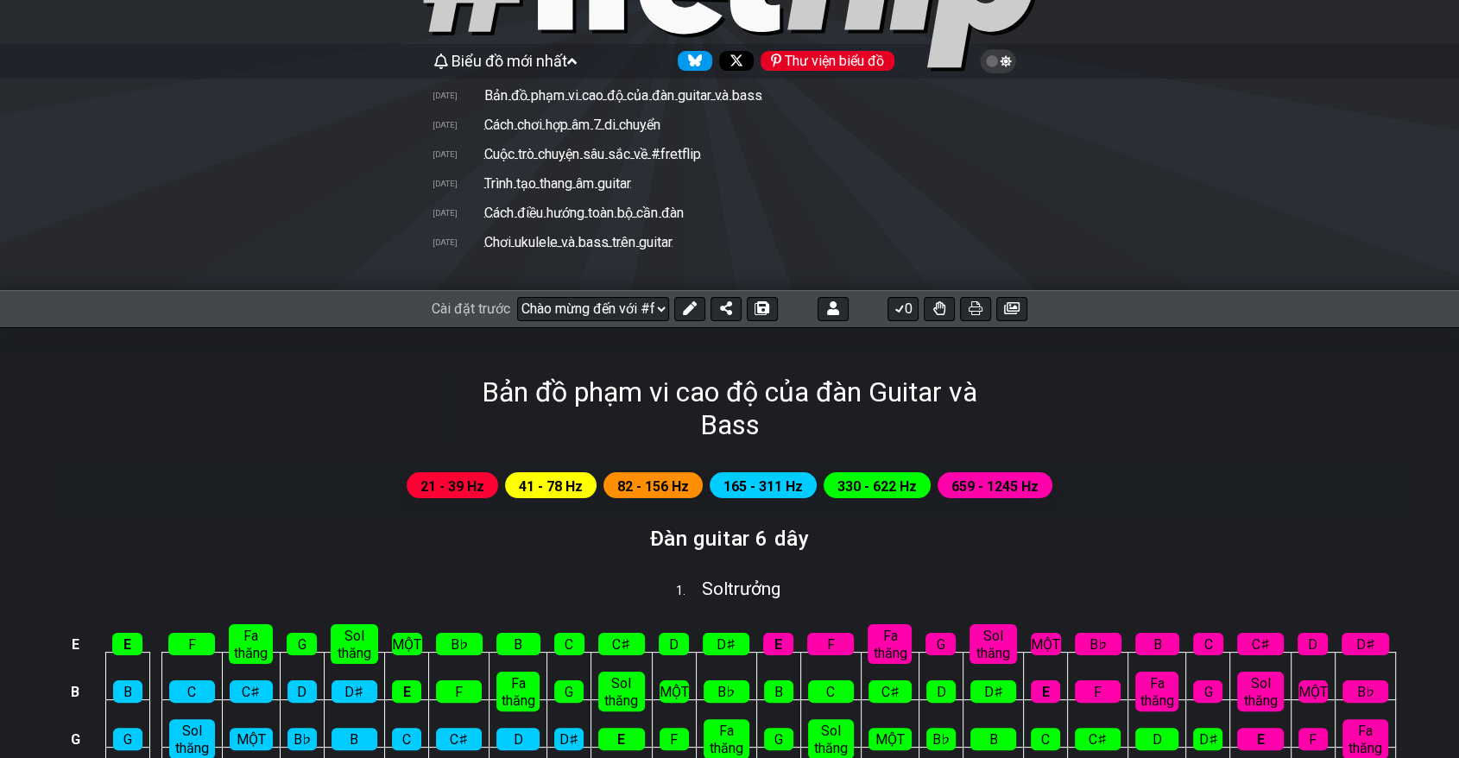
click at [600, 124] on font "Cách chơi hợp âm 7 di chuyển" at bounding box center [572, 125] width 176 height 16
select select "/movable-7th-chords"
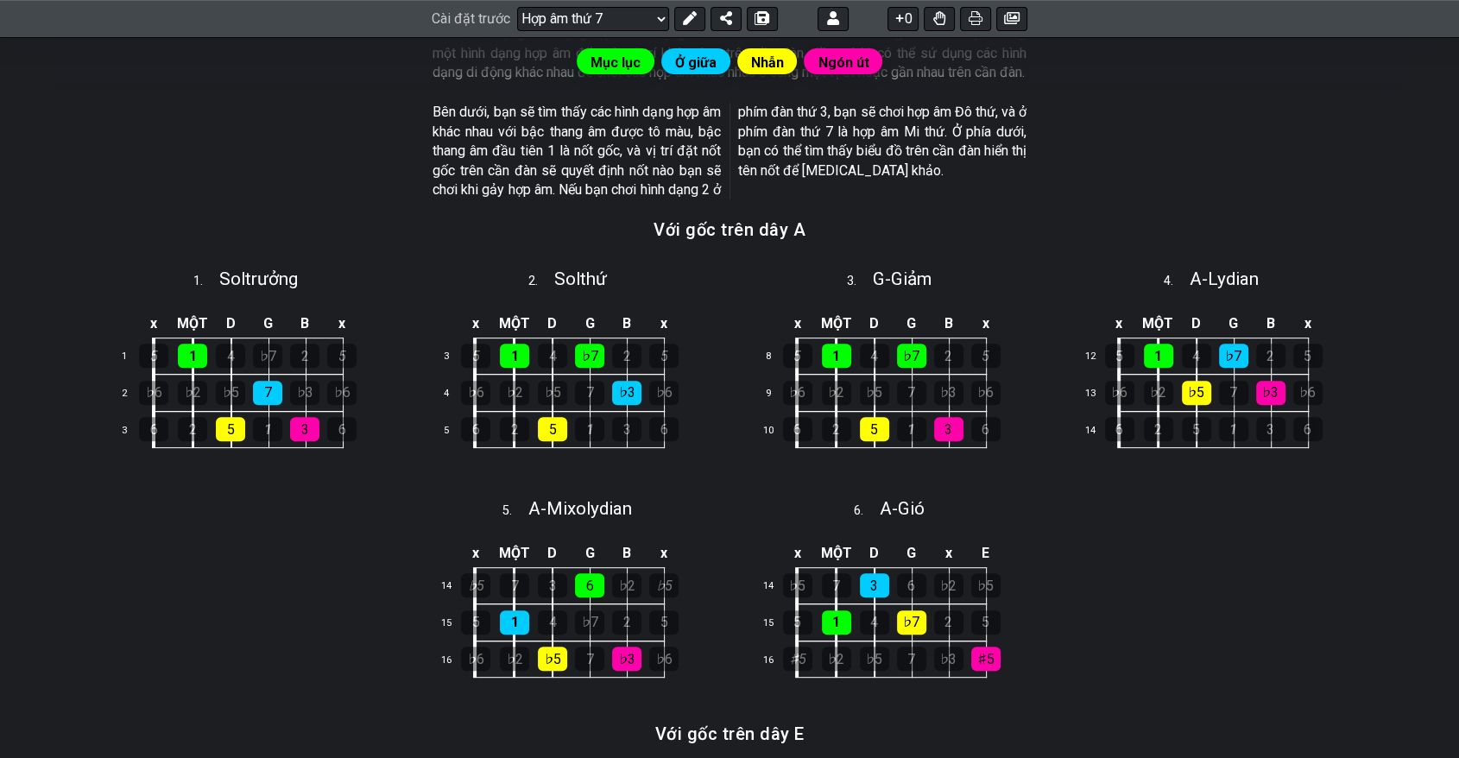
scroll to position [615, 0]
